Goal: Task Accomplishment & Management: Manage account settings

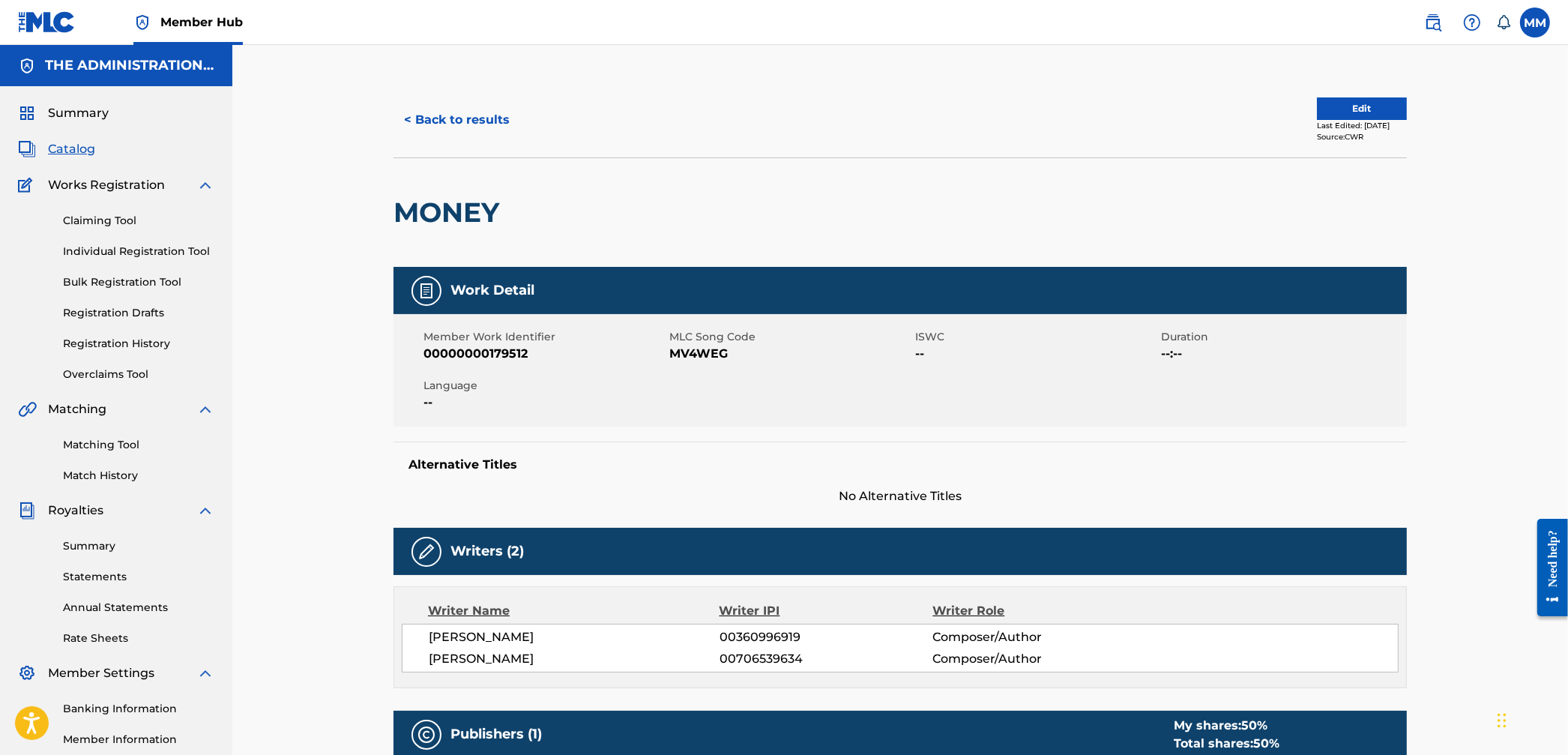
click at [77, 159] on div "Summary Catalog Works Registration Claiming Tool Individual Registration Tool B…" at bounding box center [116, 472] width 232 height 771
click at [82, 142] on span "Catalog" at bounding box center [71, 149] width 47 height 18
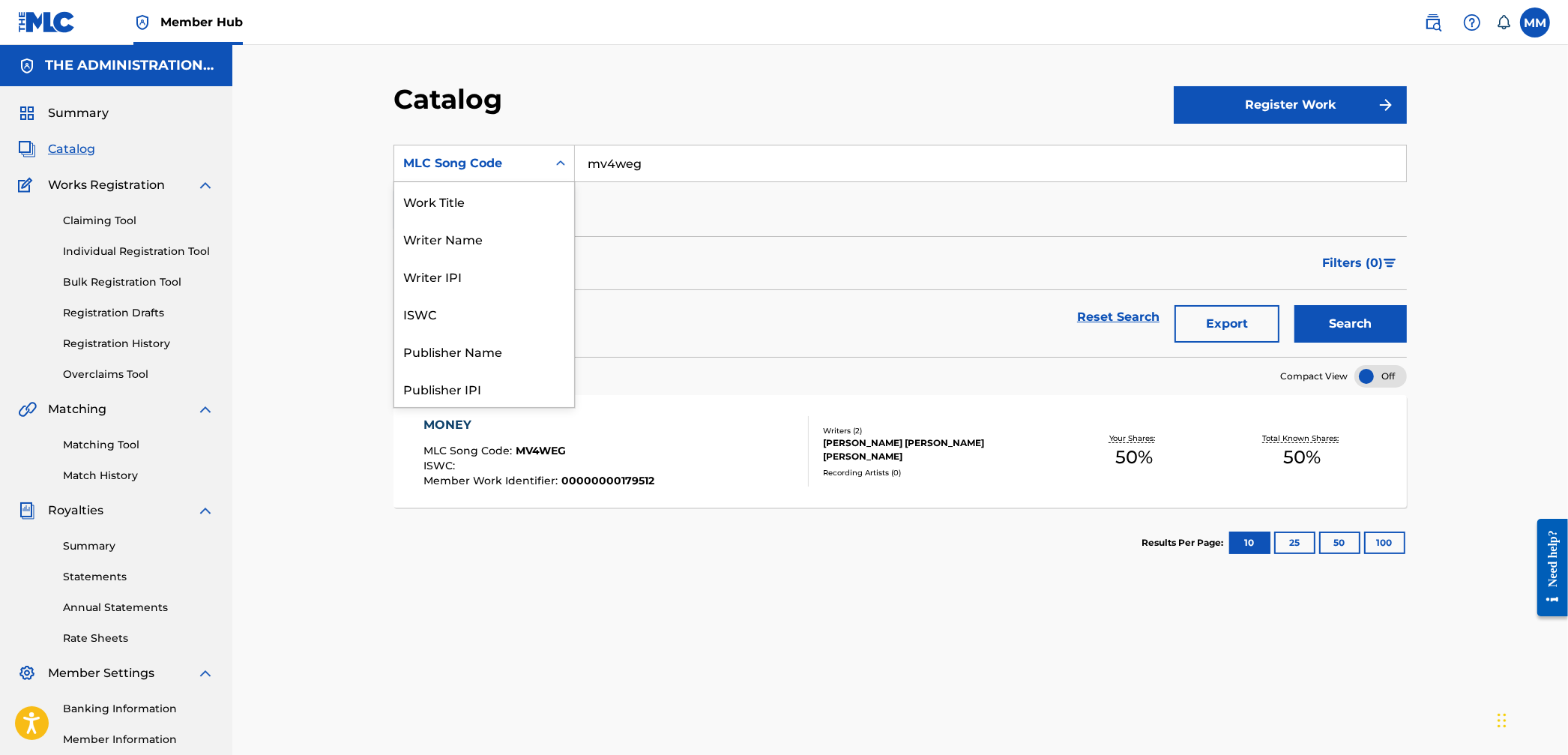
drag, startPoint x: 465, startPoint y: 163, endPoint x: 453, endPoint y: 228, distance: 66.1
click at [464, 163] on div "MLC Song Code" at bounding box center [471, 163] width 135 height 18
click at [464, 204] on div "Work Title" at bounding box center [484, 201] width 180 height 38
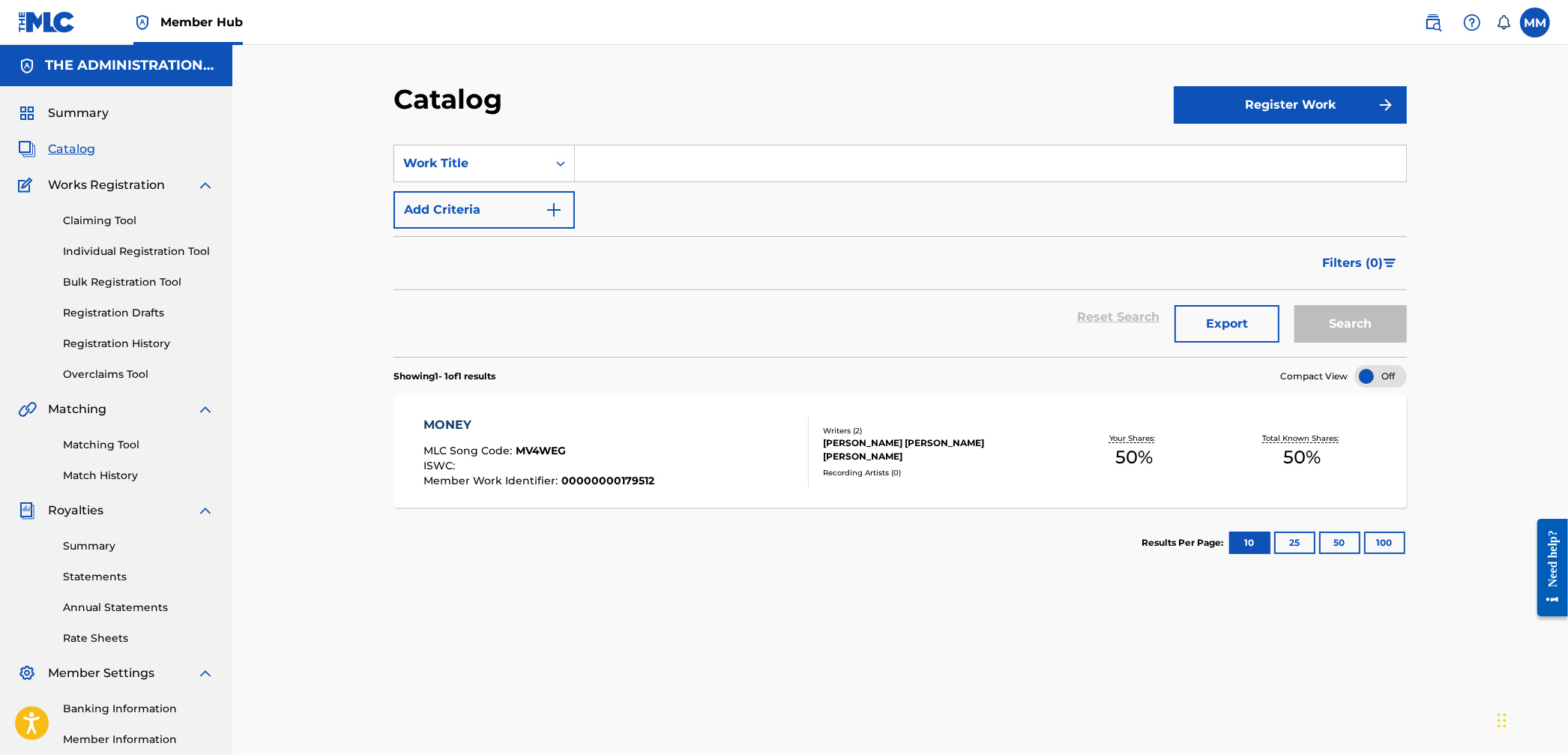
click at [668, 160] on input "Search Form" at bounding box center [991, 163] width 831 height 36
paste input "Heaven Sent"
type input "Heaven Sent"
click at [1377, 313] on button "Search" at bounding box center [1350, 324] width 112 height 38
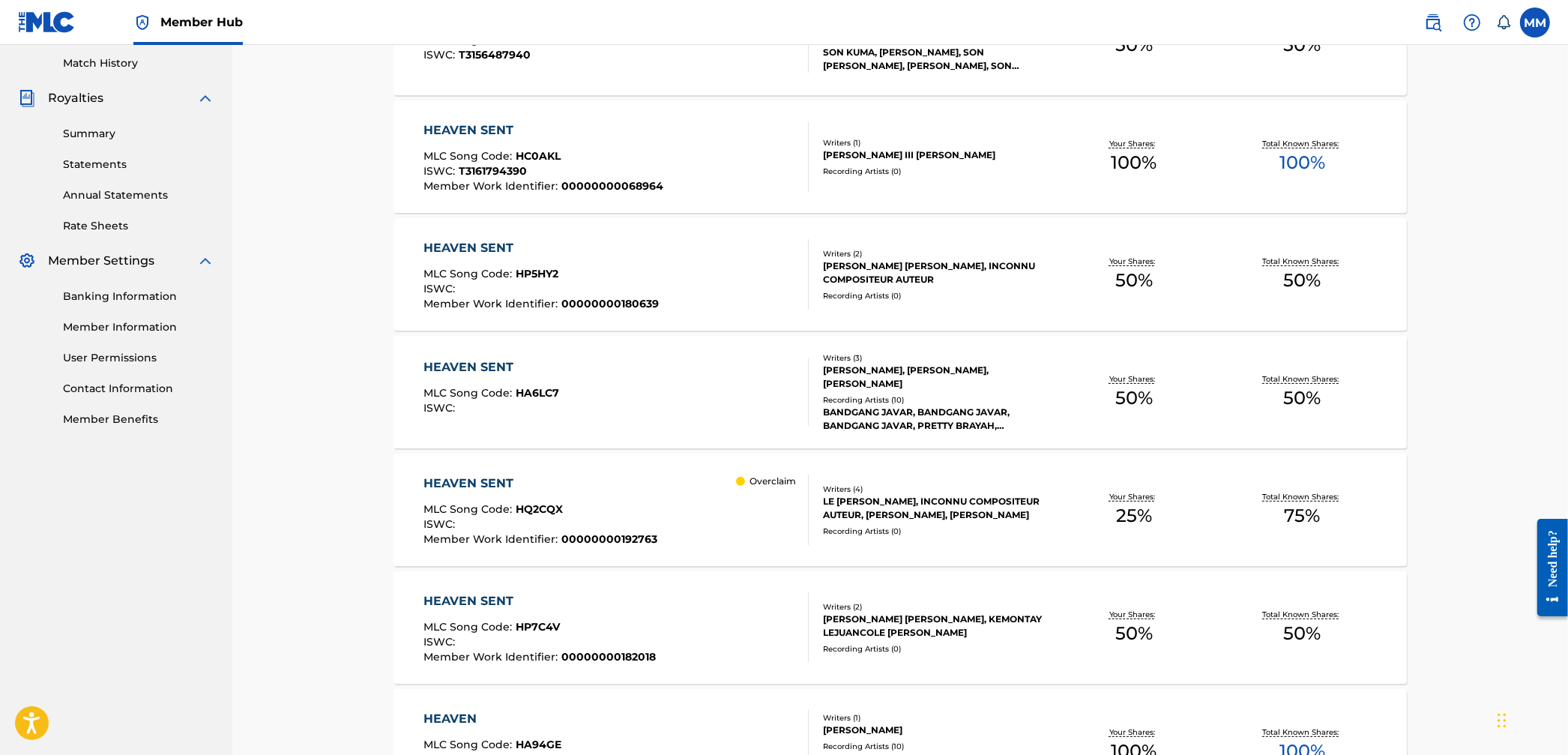
scroll to position [435, 0]
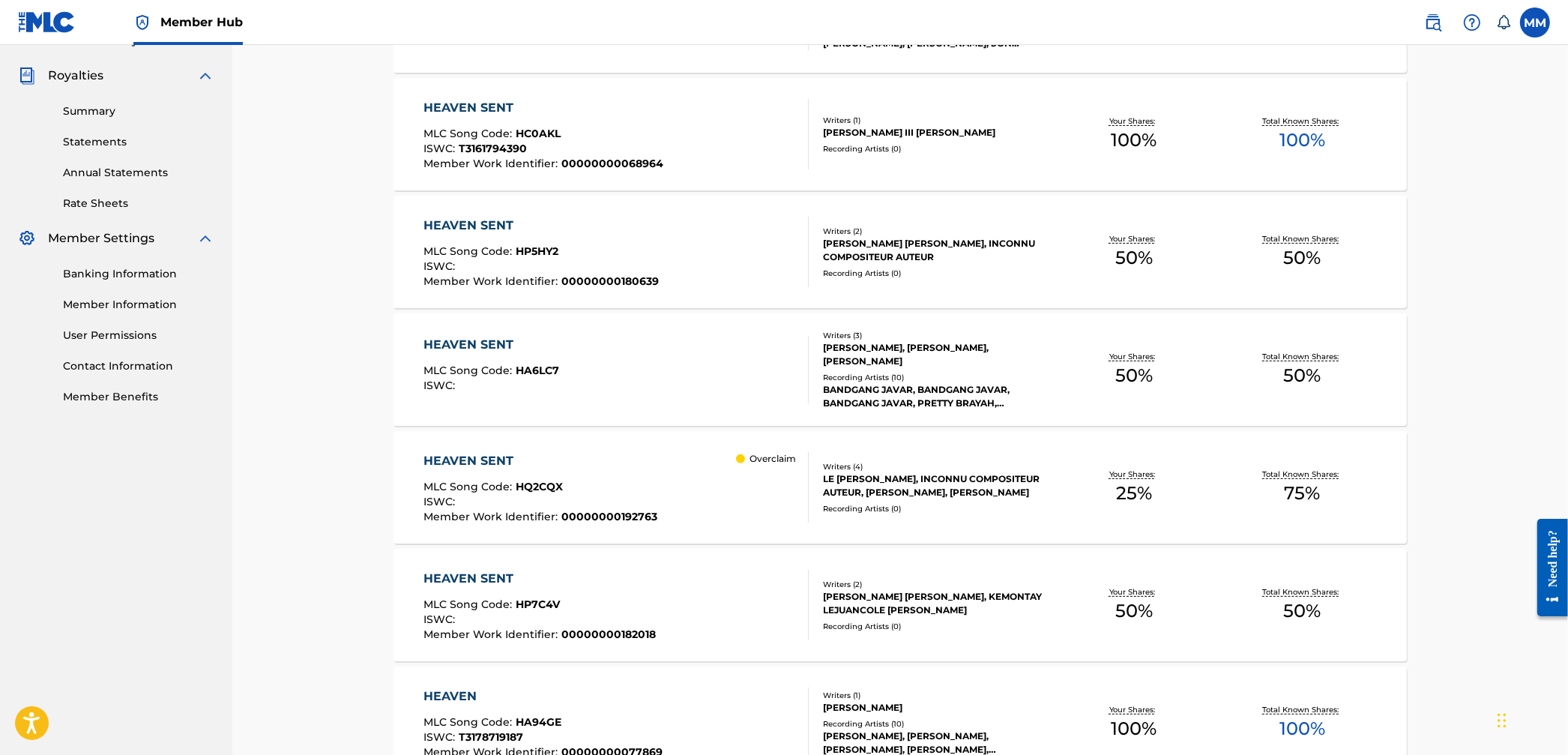
click at [628, 459] on div "HEAVEN SENT" at bounding box center [541, 461] width 234 height 18
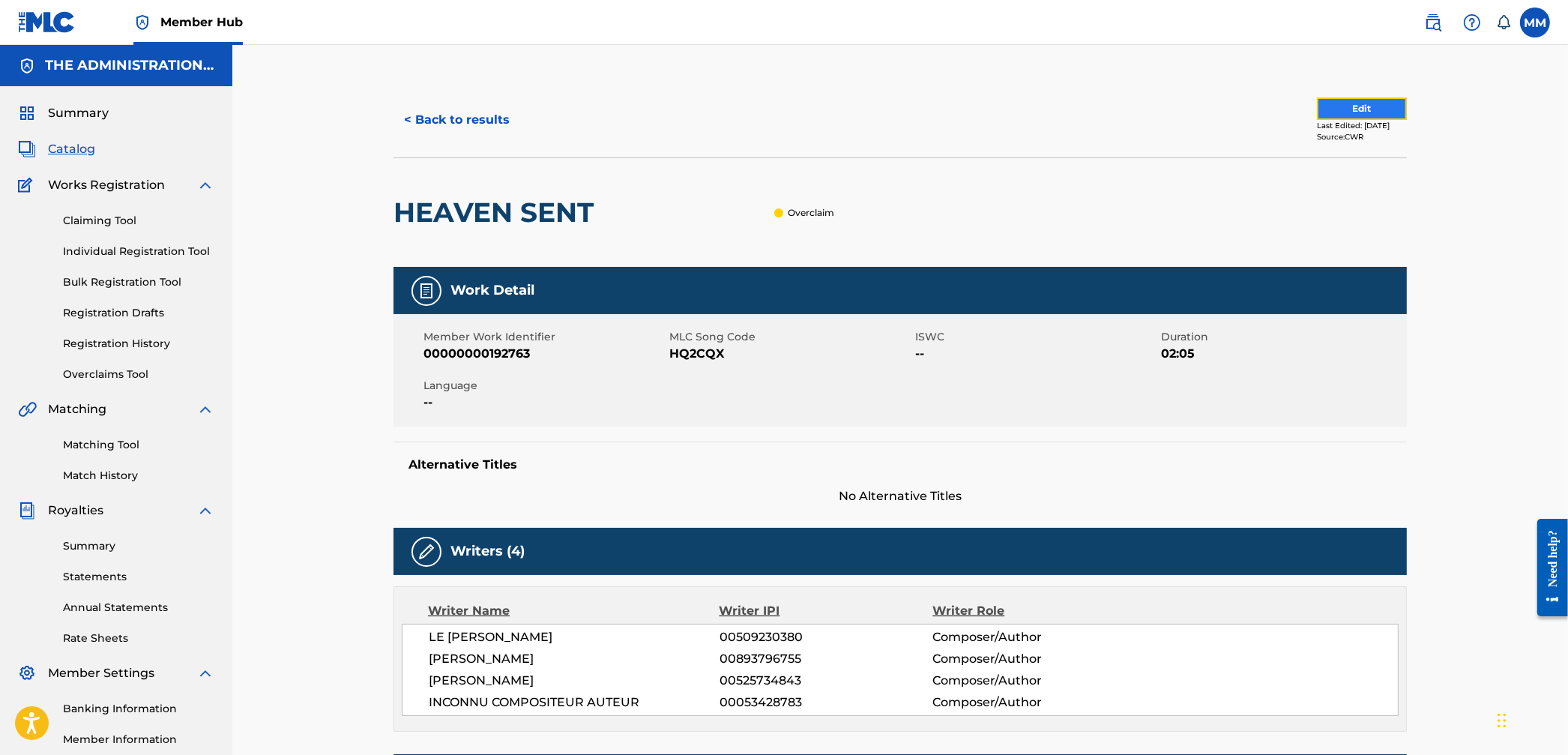
click at [1387, 107] on button "Edit" at bounding box center [1362, 108] width 90 height 23
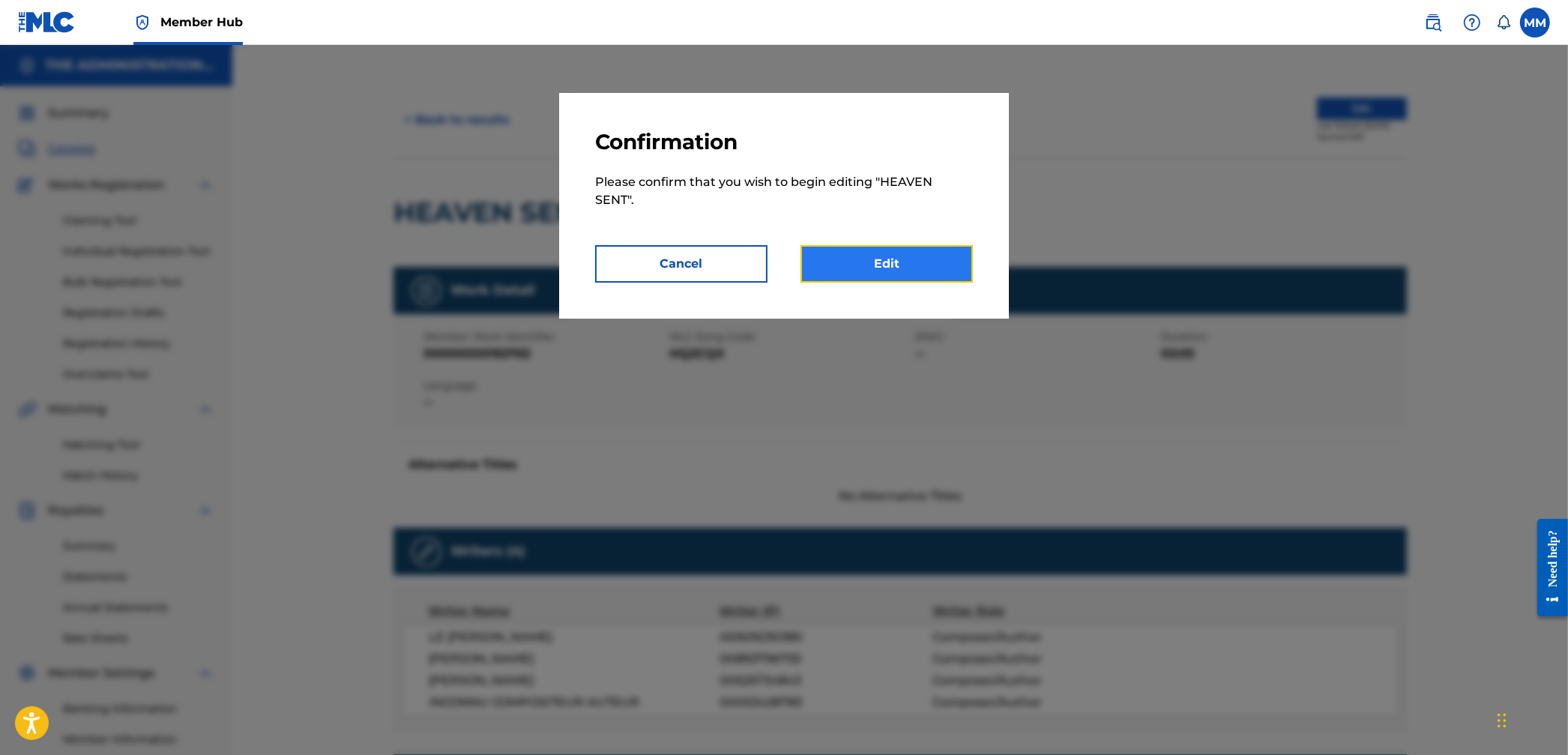
click at [863, 279] on link "Edit" at bounding box center [887, 264] width 173 height 38
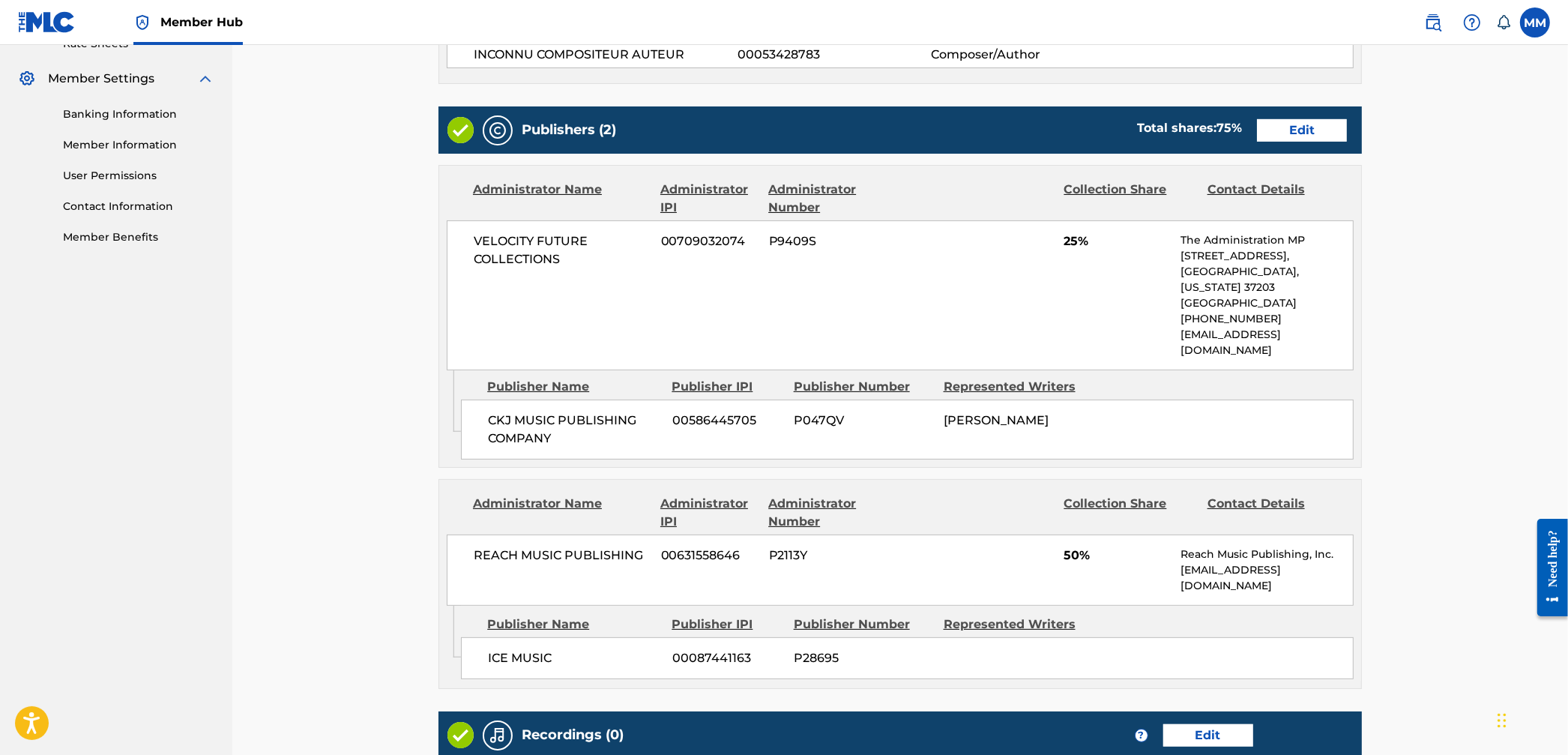
scroll to position [585, 0]
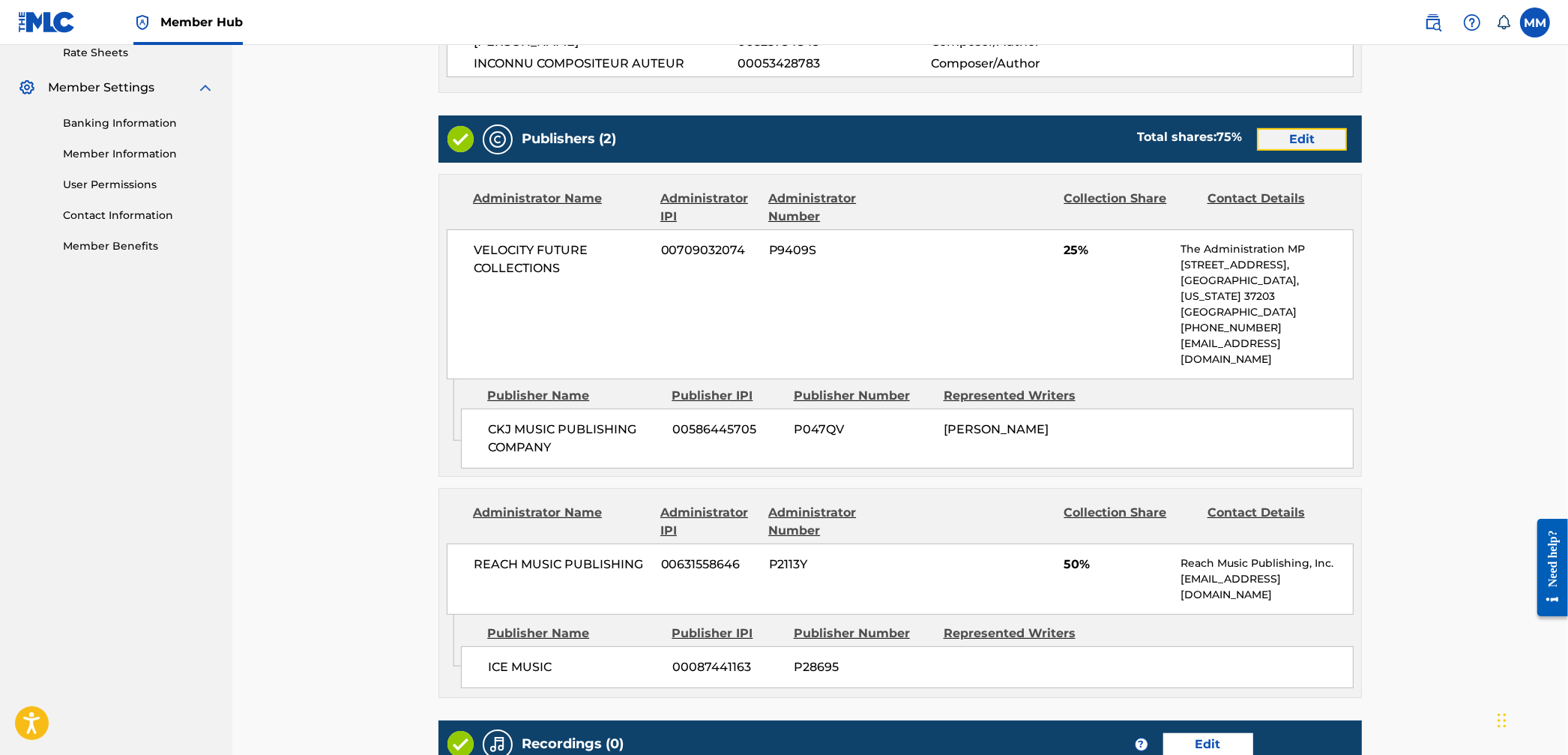
click at [1287, 138] on link "Edit" at bounding box center [1301, 139] width 90 height 23
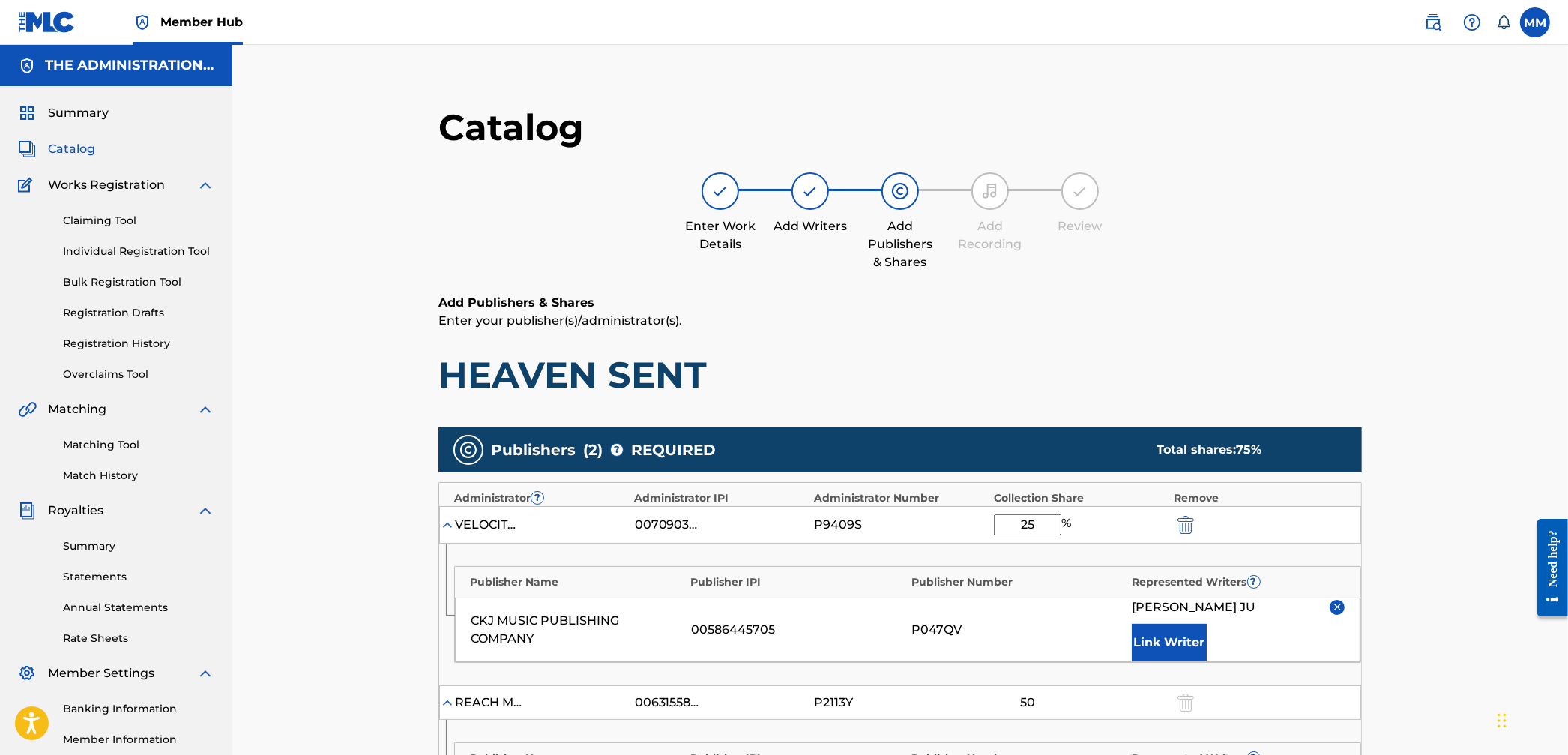
click at [962, 516] on div "VELOCITY FUTURE COLLECTIONS 00709032074 P9409S 25 %" at bounding box center [900, 525] width 922 height 38
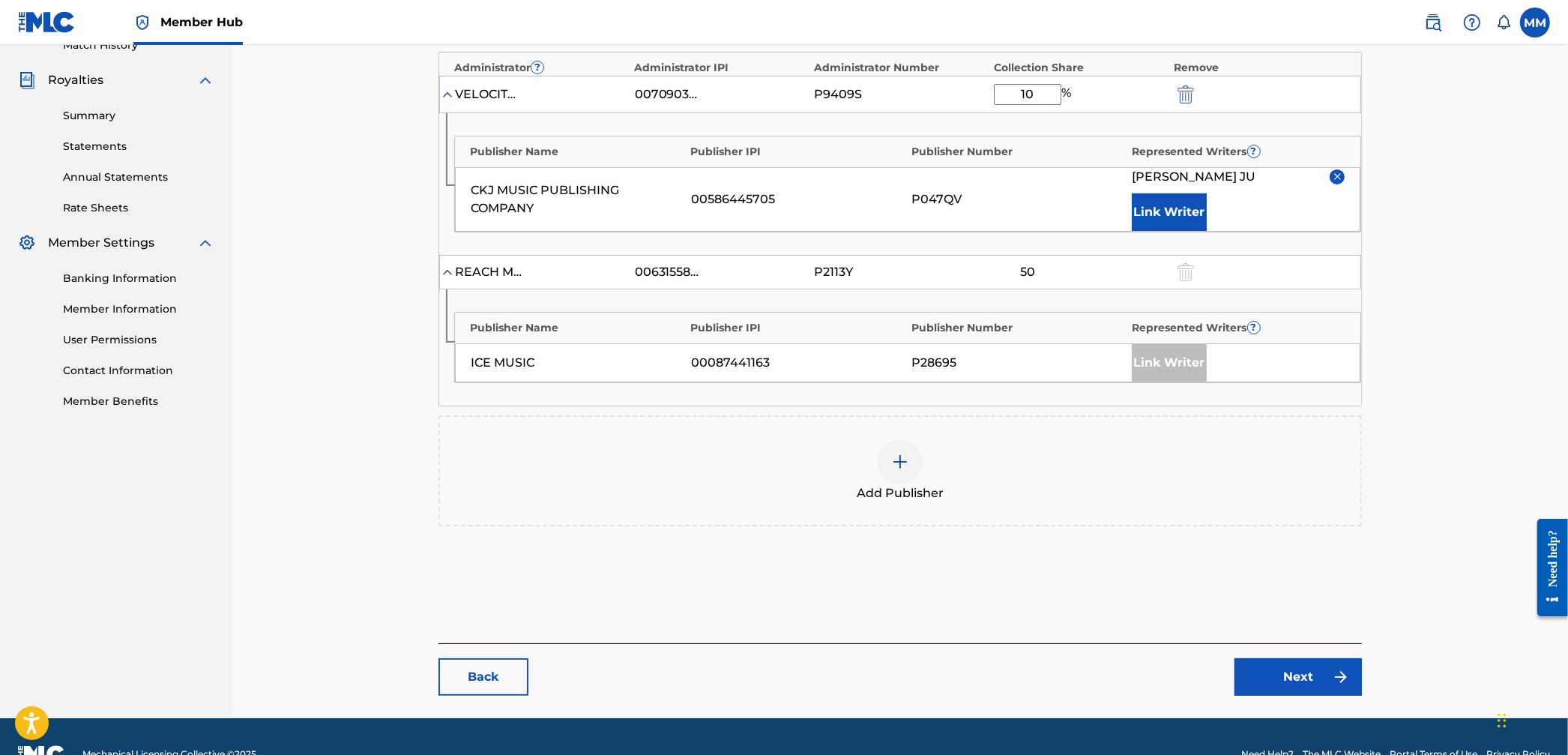
scroll to position [463, 0]
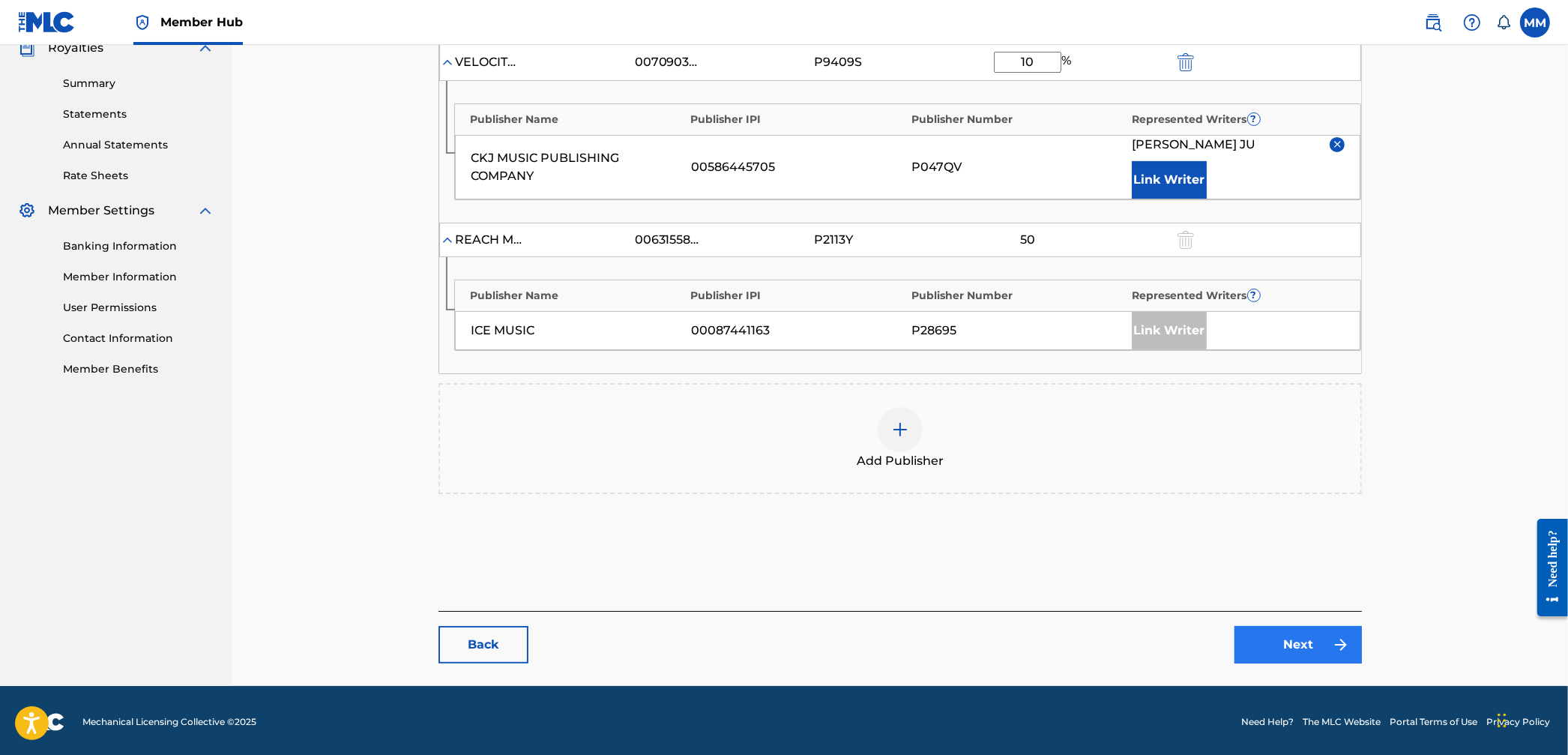
type input "10"
click at [1312, 632] on link "Next" at bounding box center [1298, 645] width 127 height 38
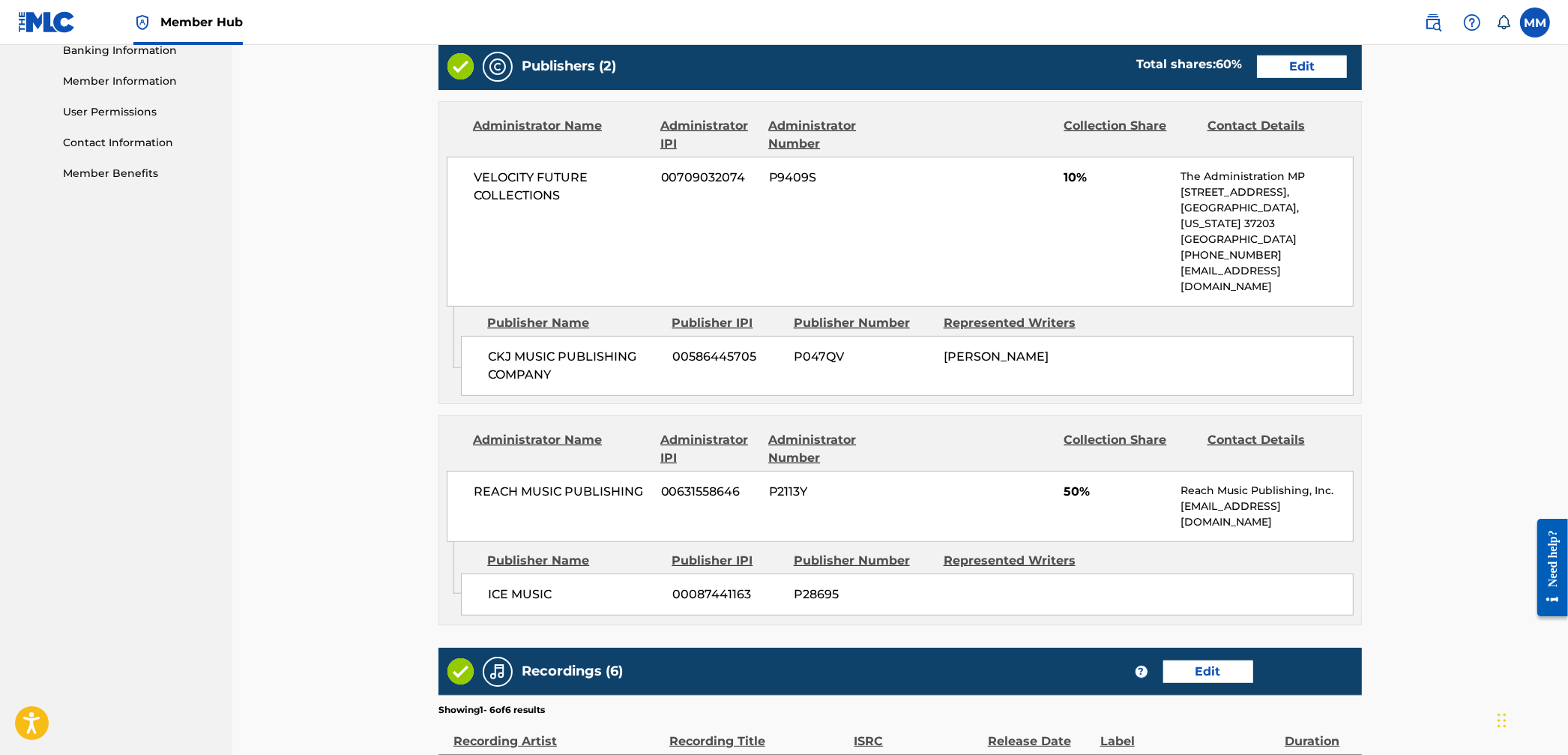
scroll to position [1005, 0]
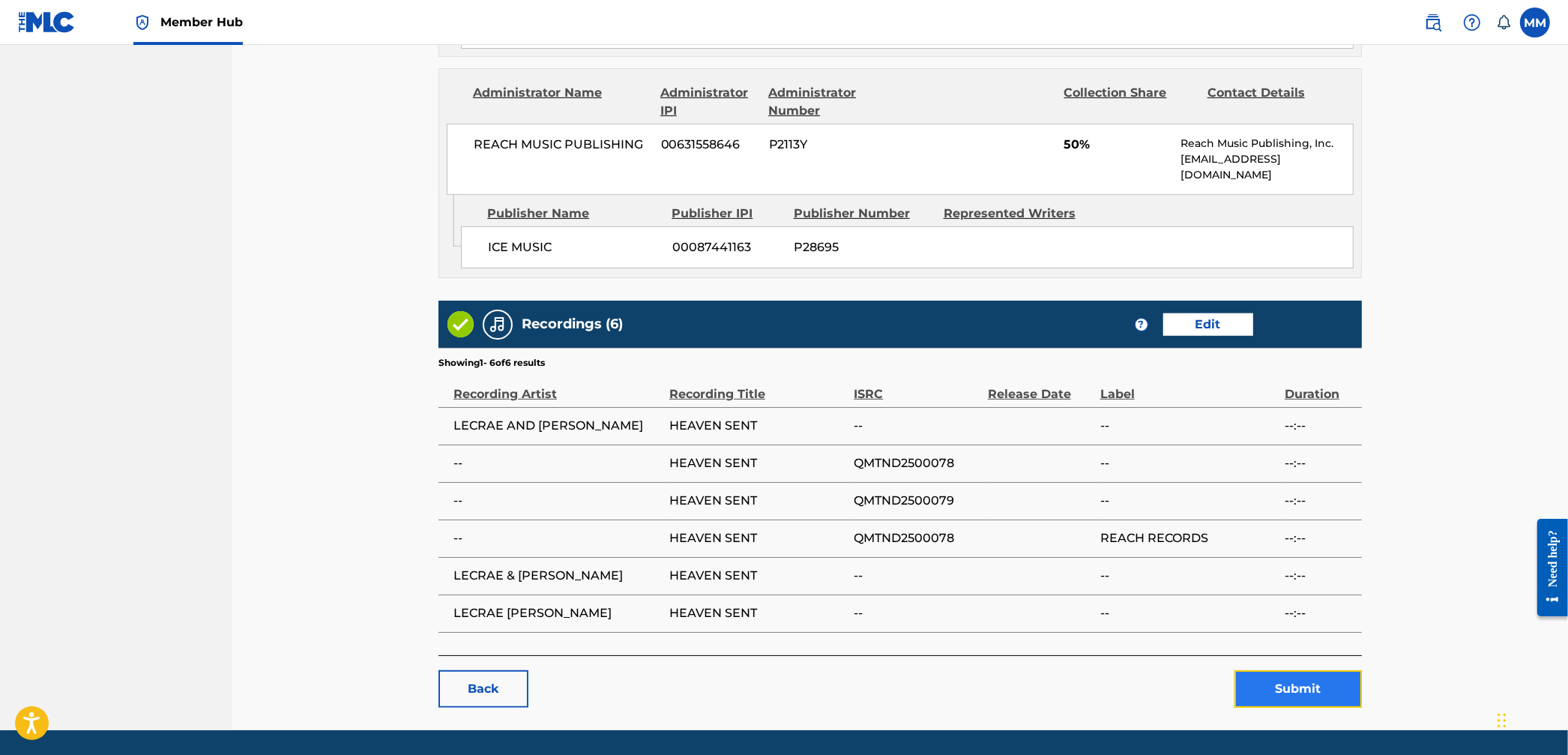
click at [1309, 670] on button "Submit" at bounding box center [1298, 689] width 127 height 38
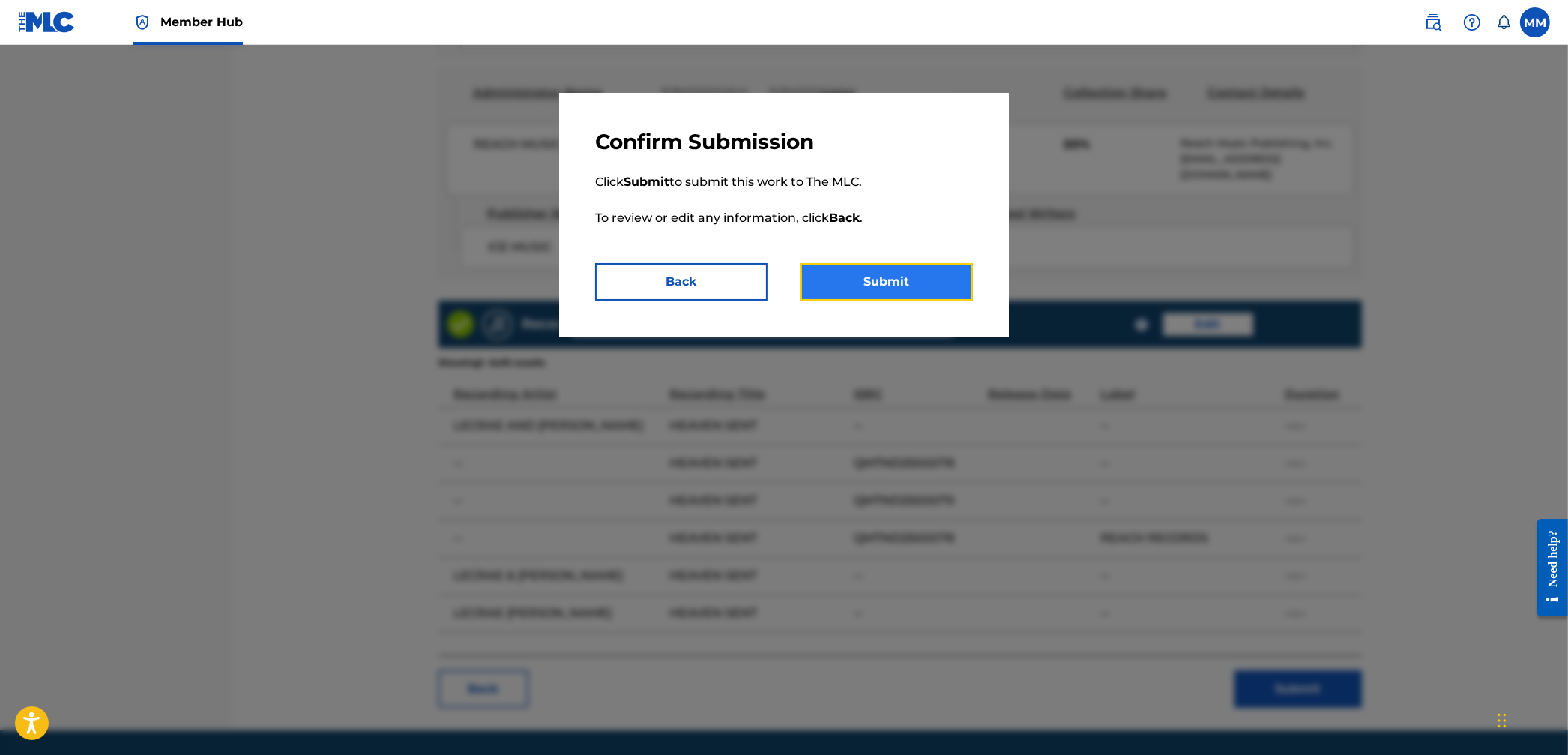
click at [948, 290] on button "Submit" at bounding box center [887, 282] width 173 height 38
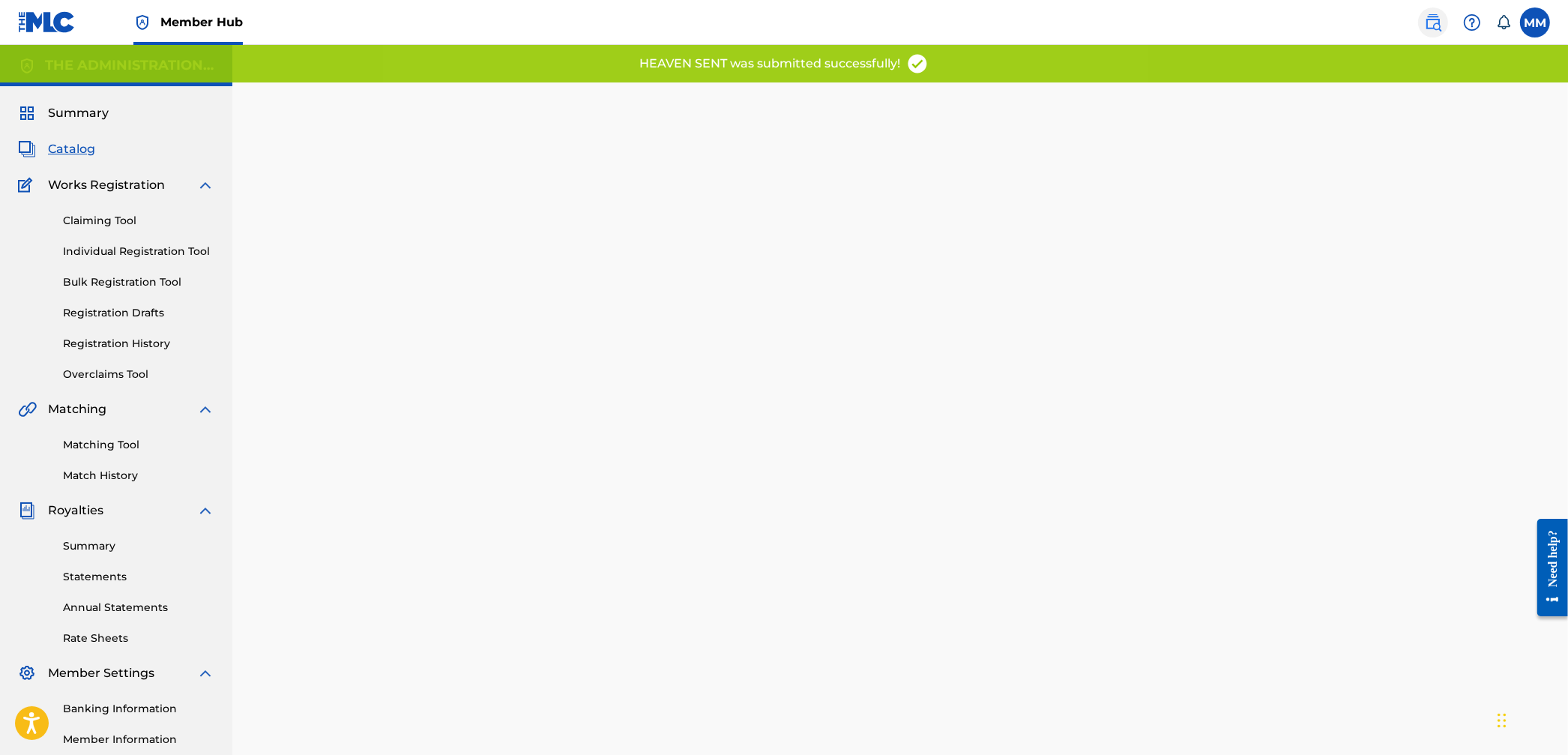
click at [1435, 23] on img at bounding box center [1433, 22] width 18 height 18
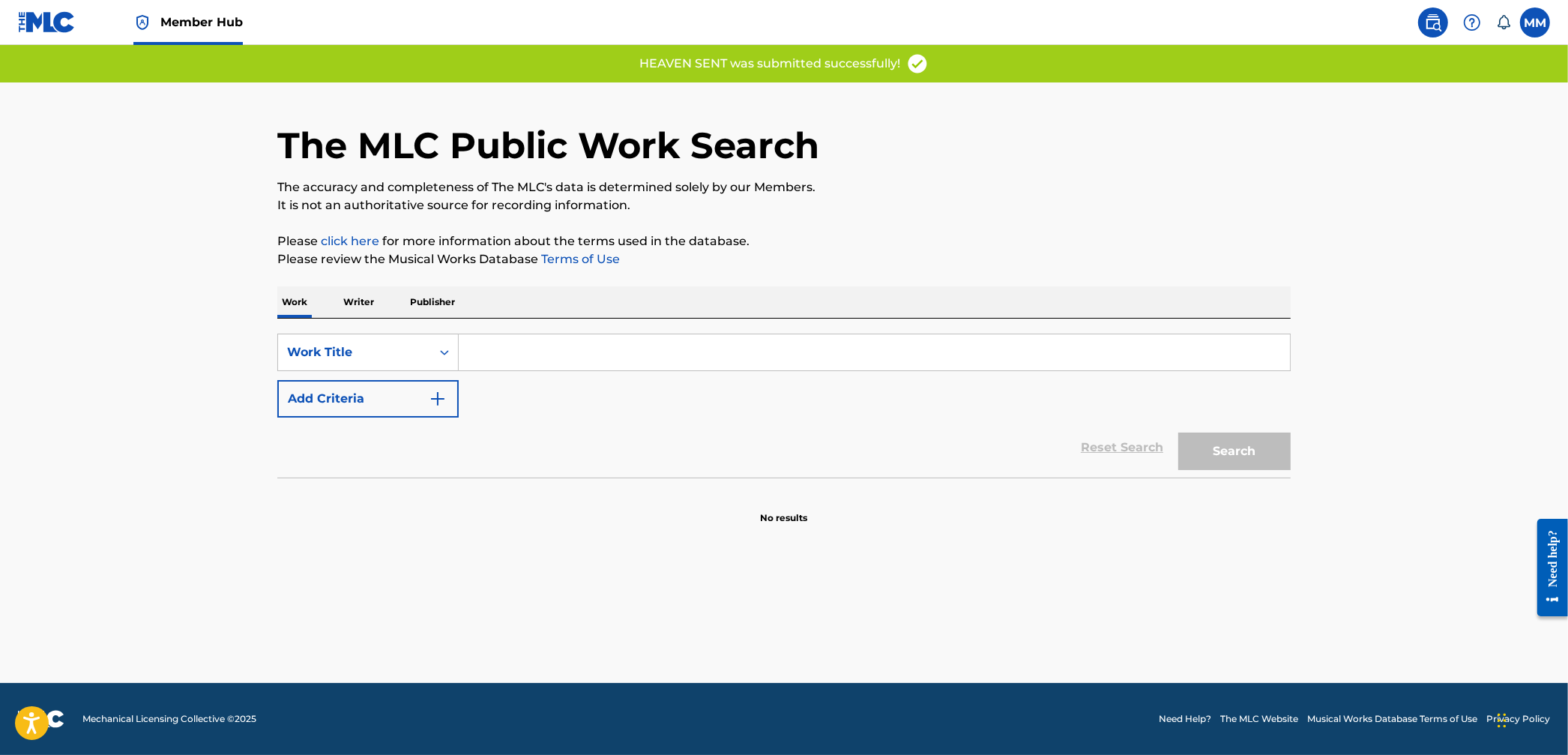
click at [653, 346] on input "Search Form" at bounding box center [875, 352] width 831 height 36
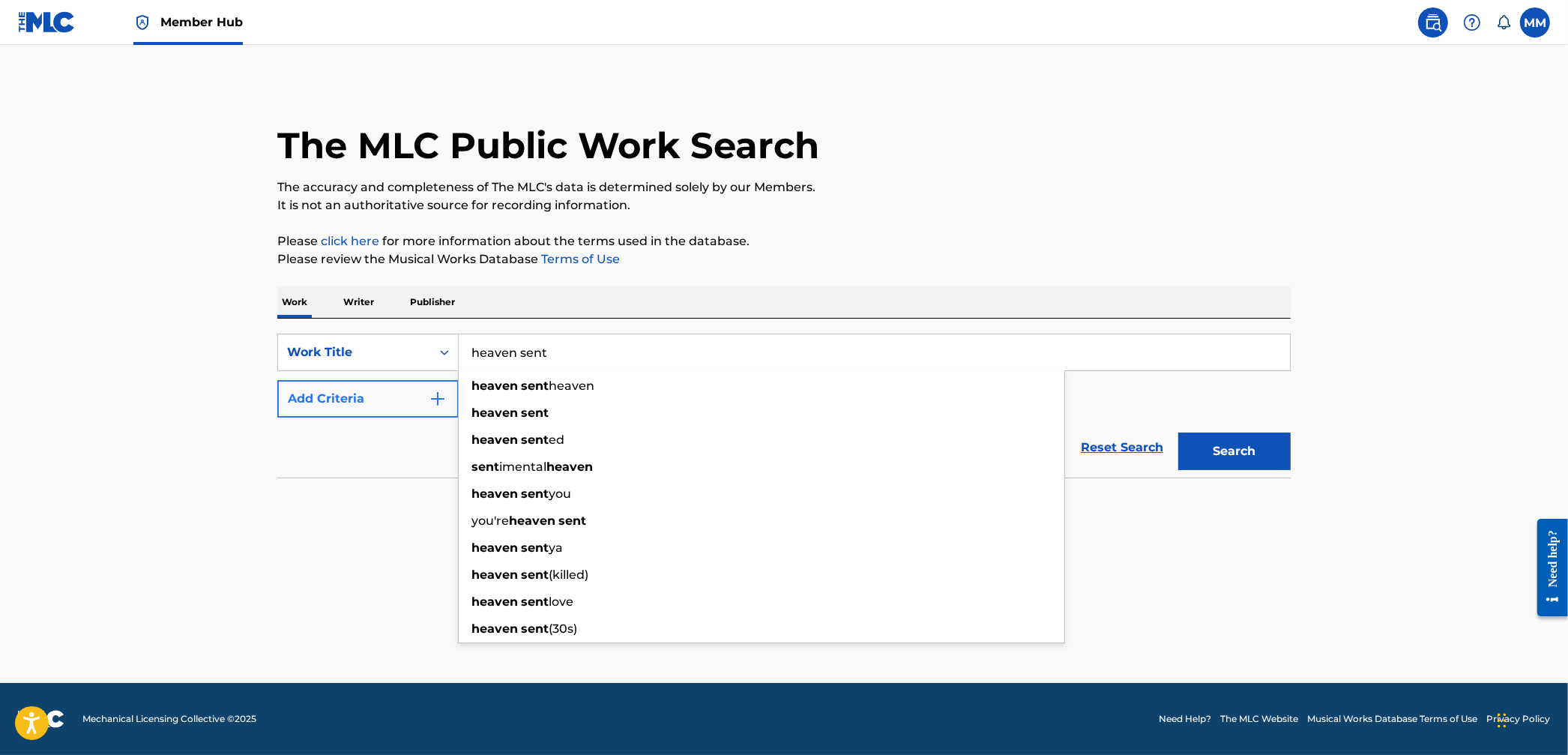
type input "heaven sent"
click at [398, 392] on button "Add Criteria" at bounding box center [368, 399] width 181 height 38
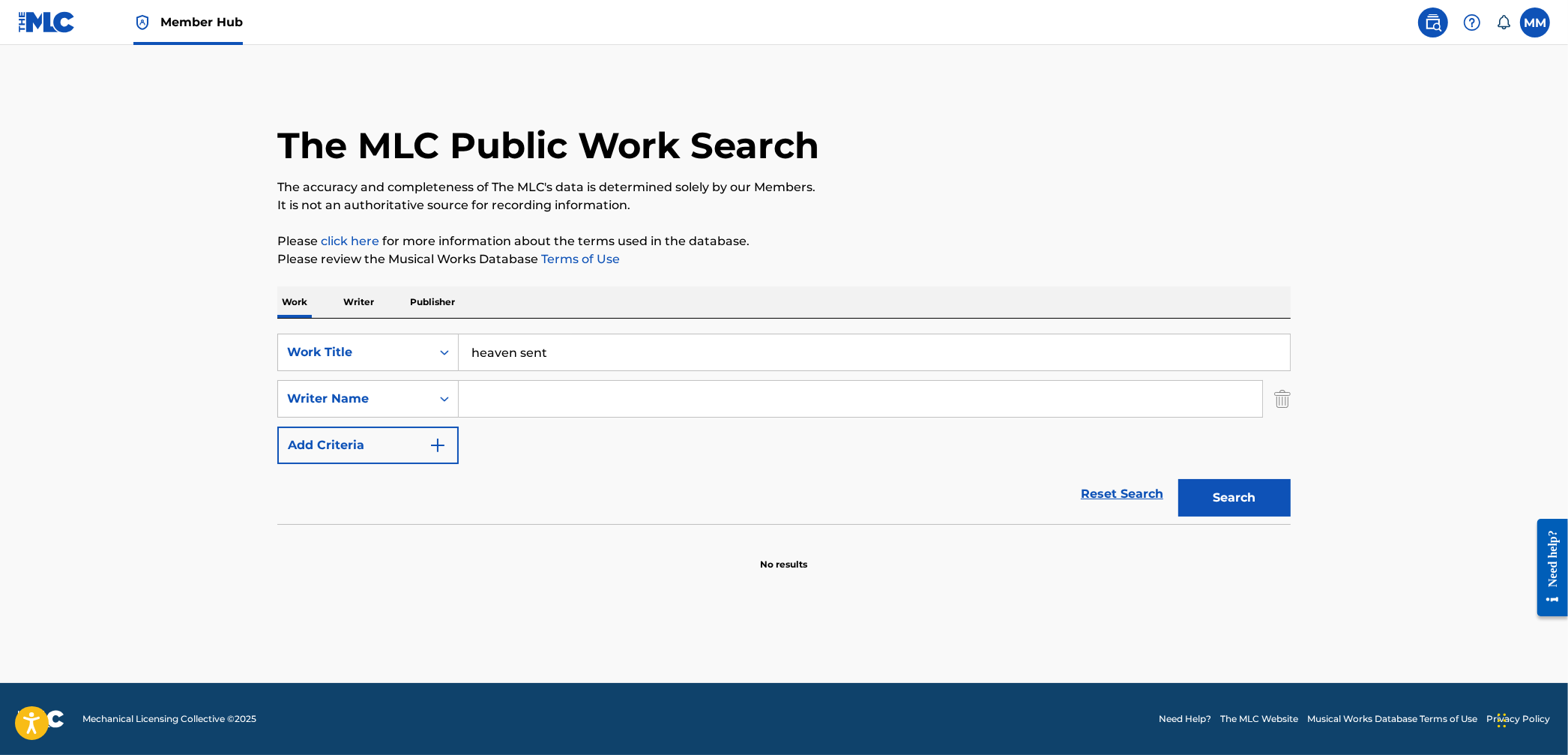
click at [488, 390] on input "Search Form" at bounding box center [860, 399] width 803 height 36
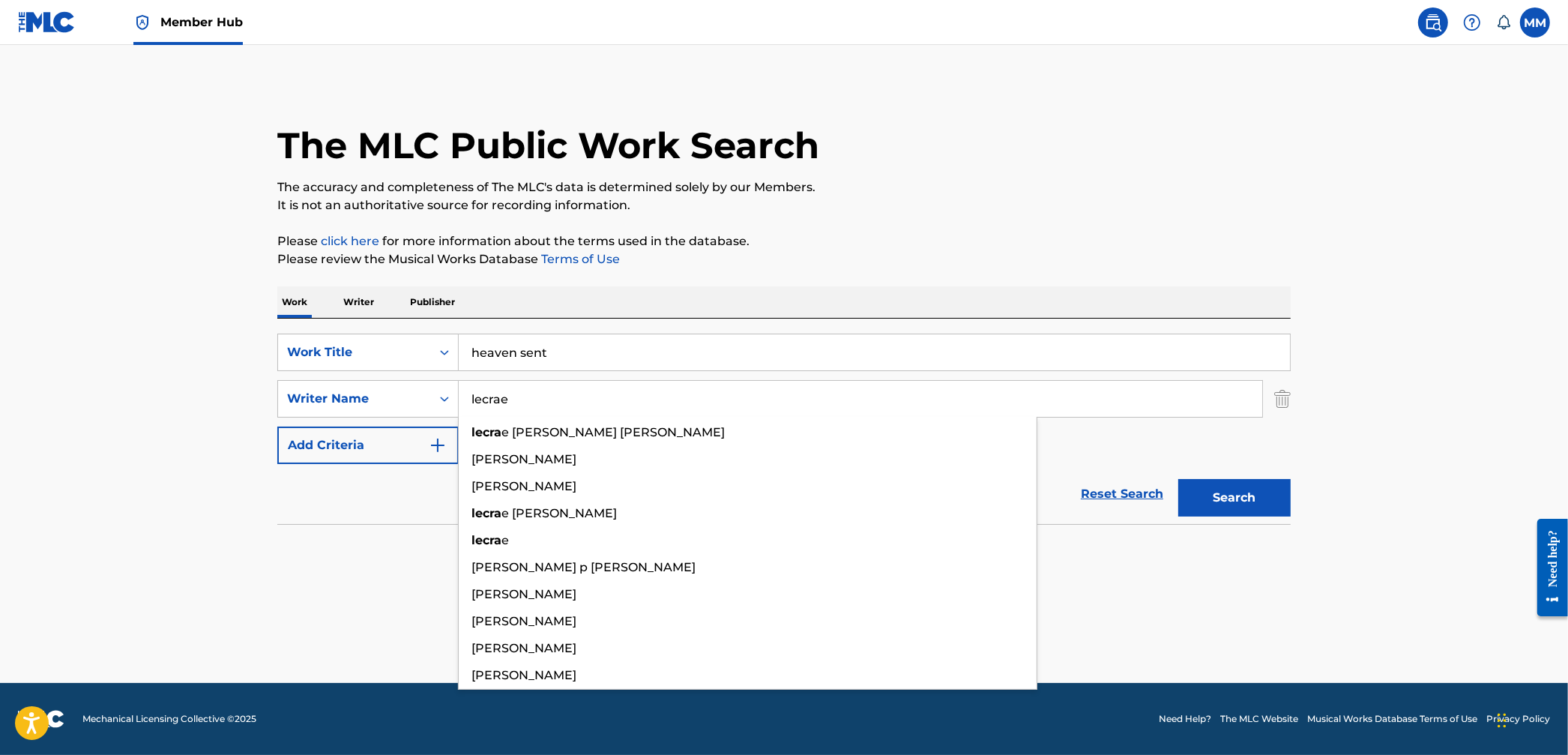
click at [1178, 480] on button "Search" at bounding box center [1234, 498] width 112 height 38
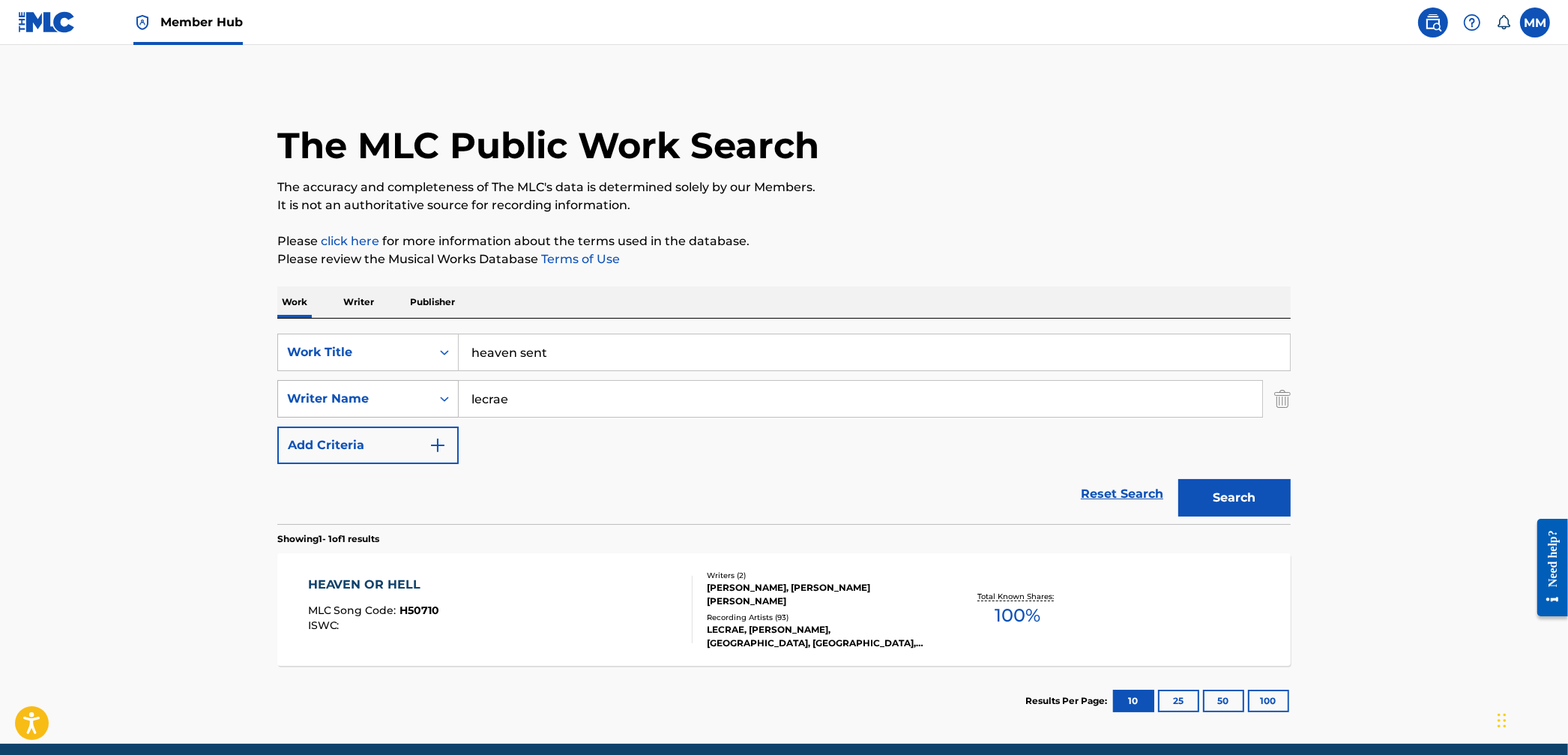
drag, startPoint x: 539, startPoint y: 392, endPoint x: 415, endPoint y: 383, distance: 124.3
click at [415, 383] on div "SearchWithCriteria0c390e0c-dc09-4644-ba81-fda1da30043e Writer Name [PERSON_NAME]" at bounding box center [784, 399] width 1013 height 38
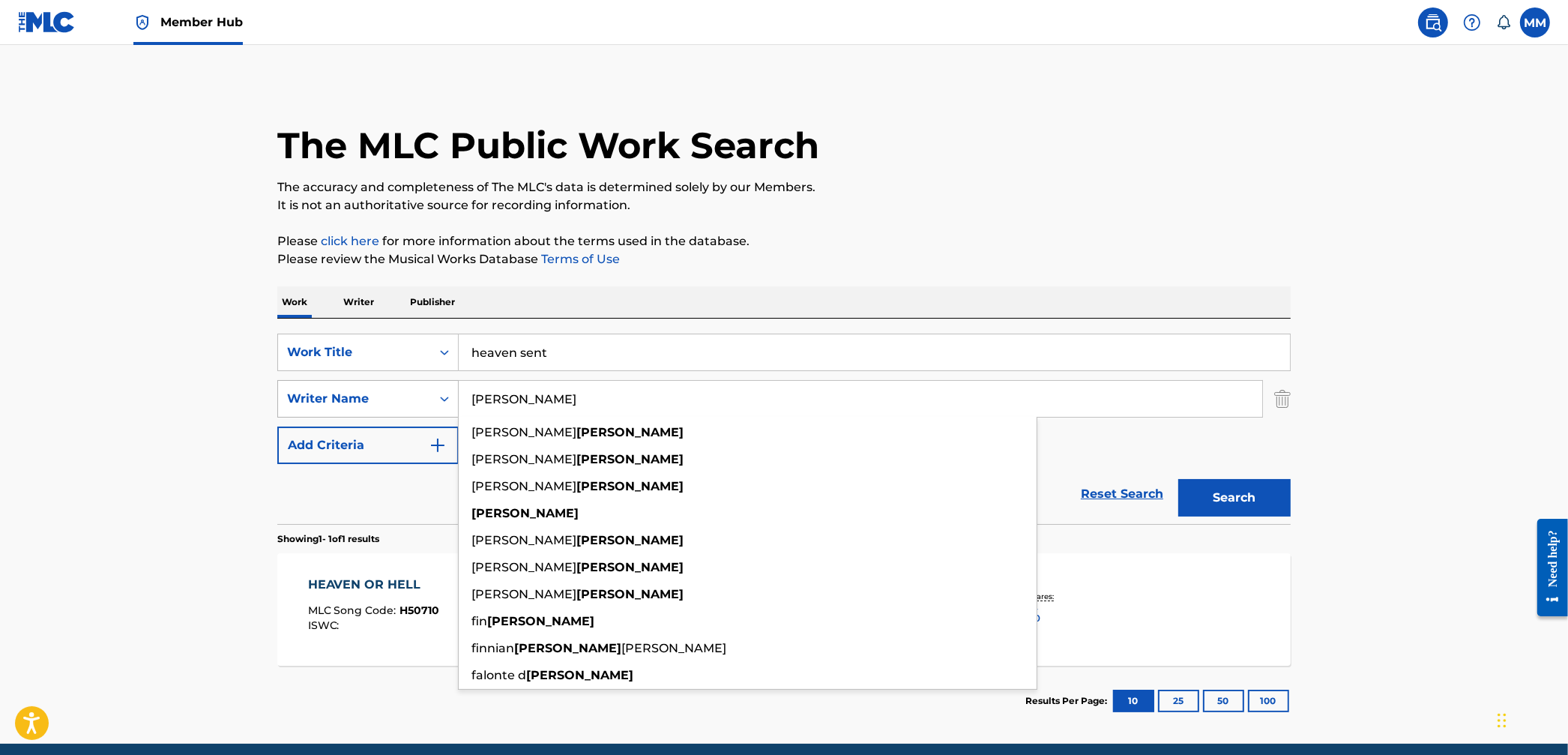
click at [1178, 480] on button "Search" at bounding box center [1234, 498] width 112 height 38
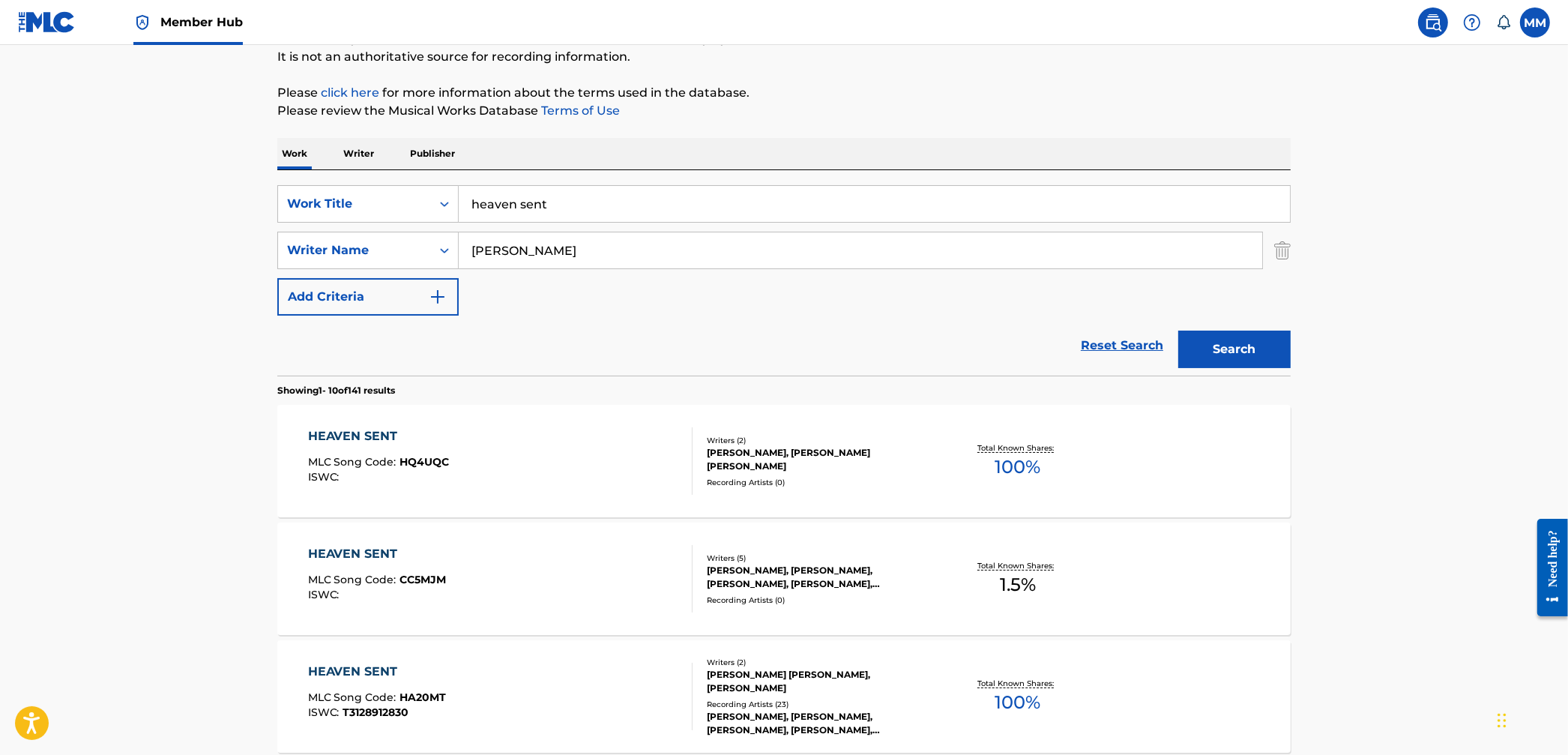
scroll to position [170, 0]
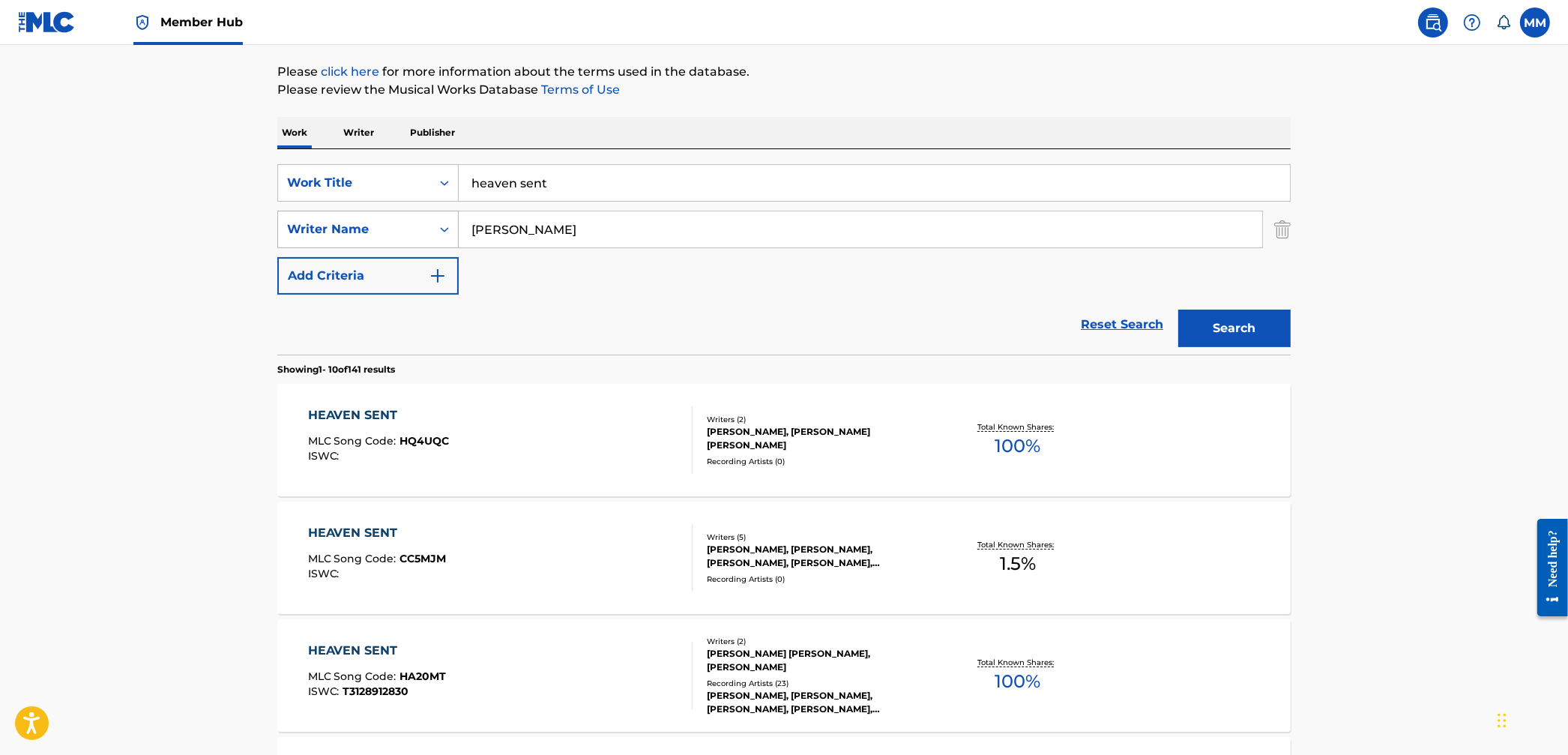
drag, startPoint x: 520, startPoint y: 228, endPoint x: 337, endPoint y: 216, distance: 183.4
click at [337, 216] on div "SearchWithCriteria0c390e0c-dc09-4644-ba81-fda1da30043e Writer Name [PERSON_NAME]" at bounding box center [784, 230] width 1013 height 38
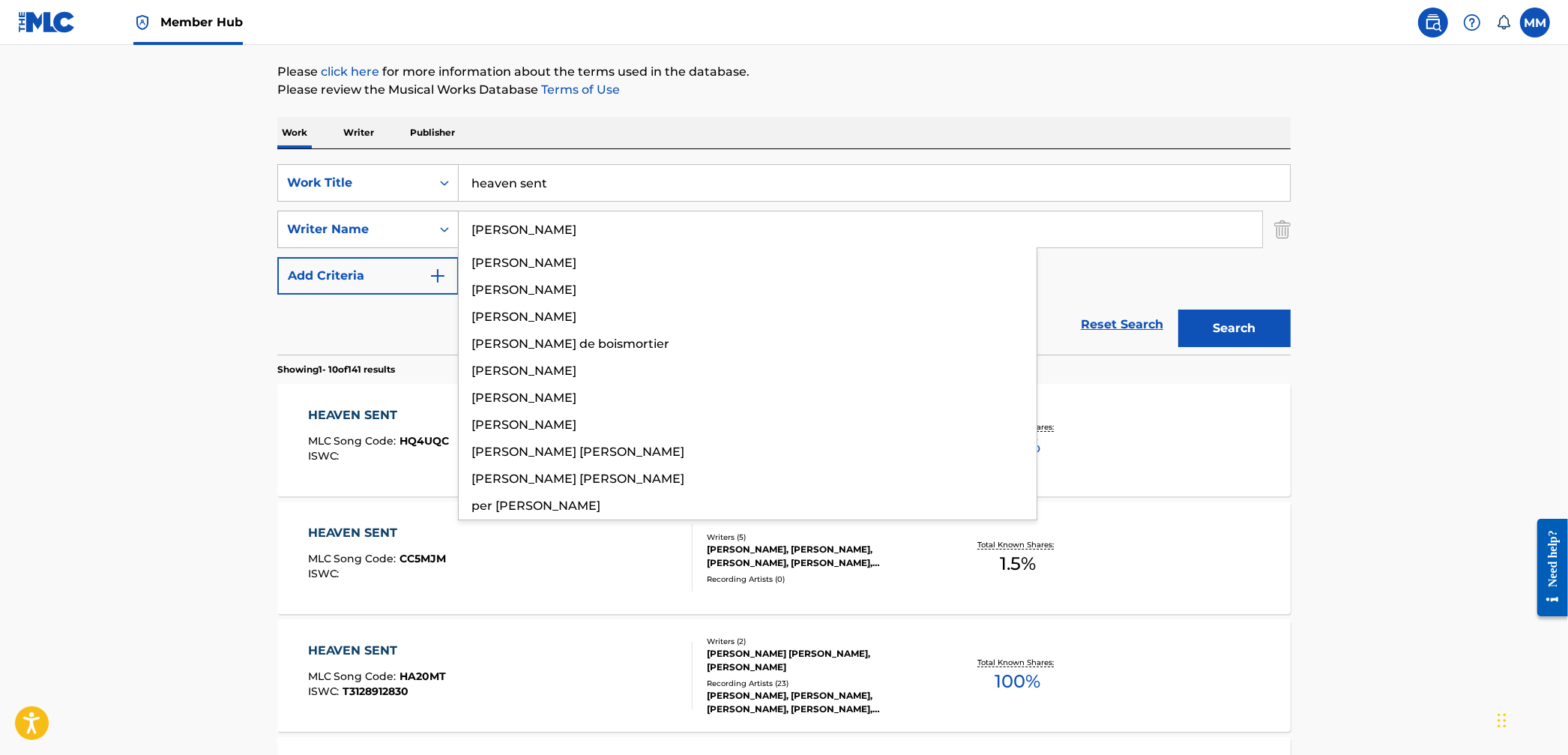
type input "[PERSON_NAME]"
click at [1178, 310] on button "Search" at bounding box center [1234, 329] width 112 height 38
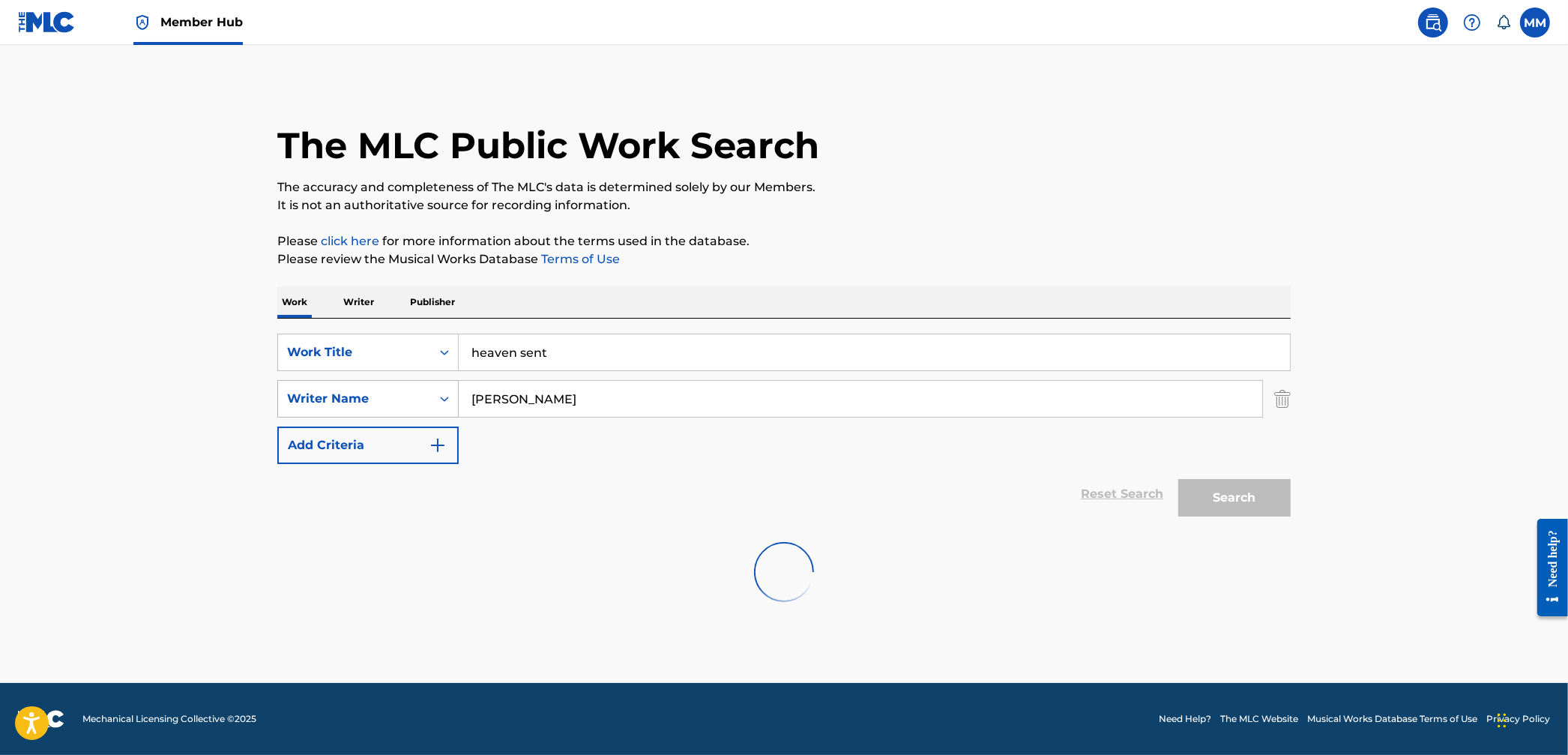
scroll to position [0, 0]
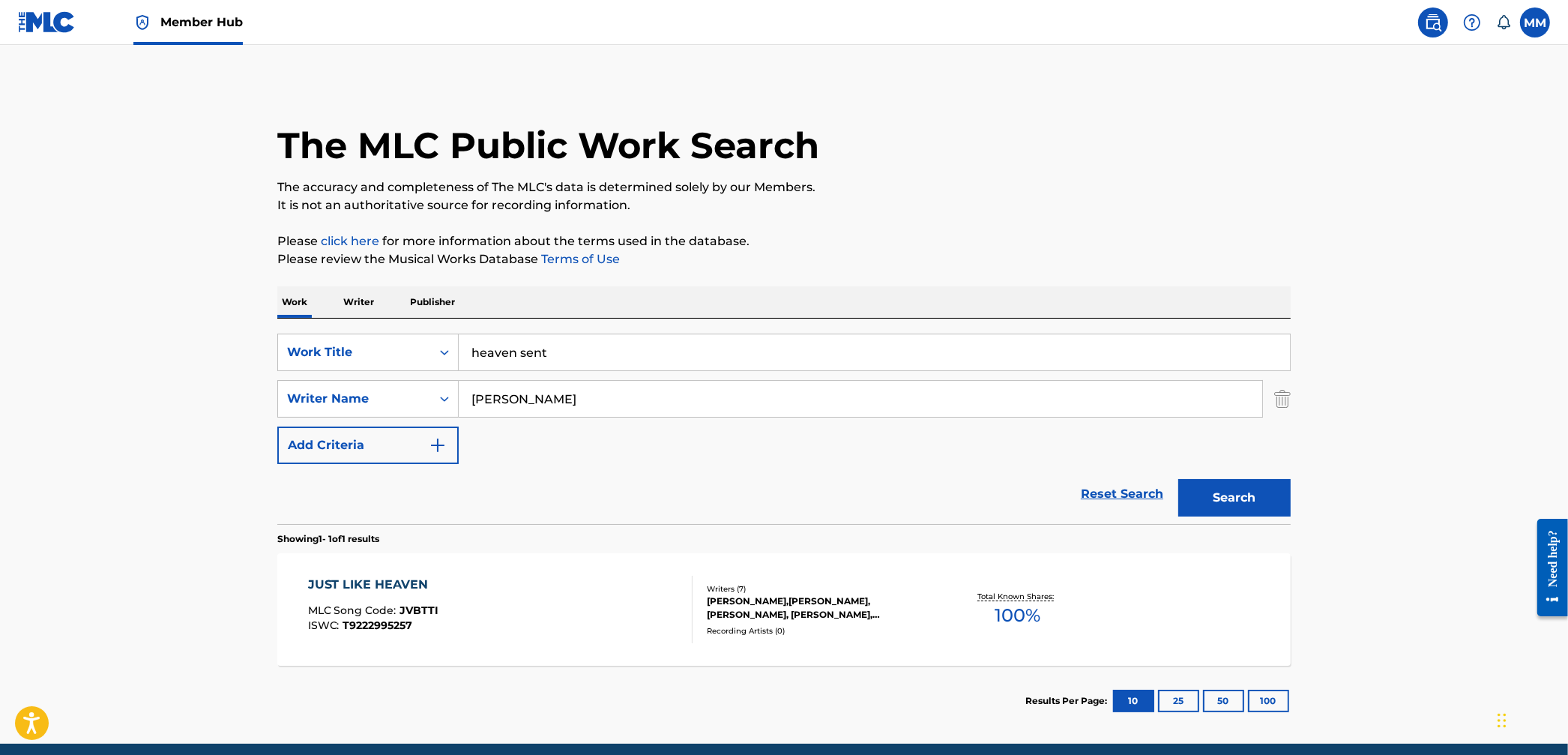
drag, startPoint x: 111, startPoint y: 15, endPoint x: 170, endPoint y: 16, distance: 59.0
click at [115, 16] on div "Member Hub" at bounding box center [130, 22] width 225 height 44
click at [170, 16] on span "Member Hub" at bounding box center [201, 22] width 82 height 17
